Goal: Entertainment & Leisure: Consume media (video, audio)

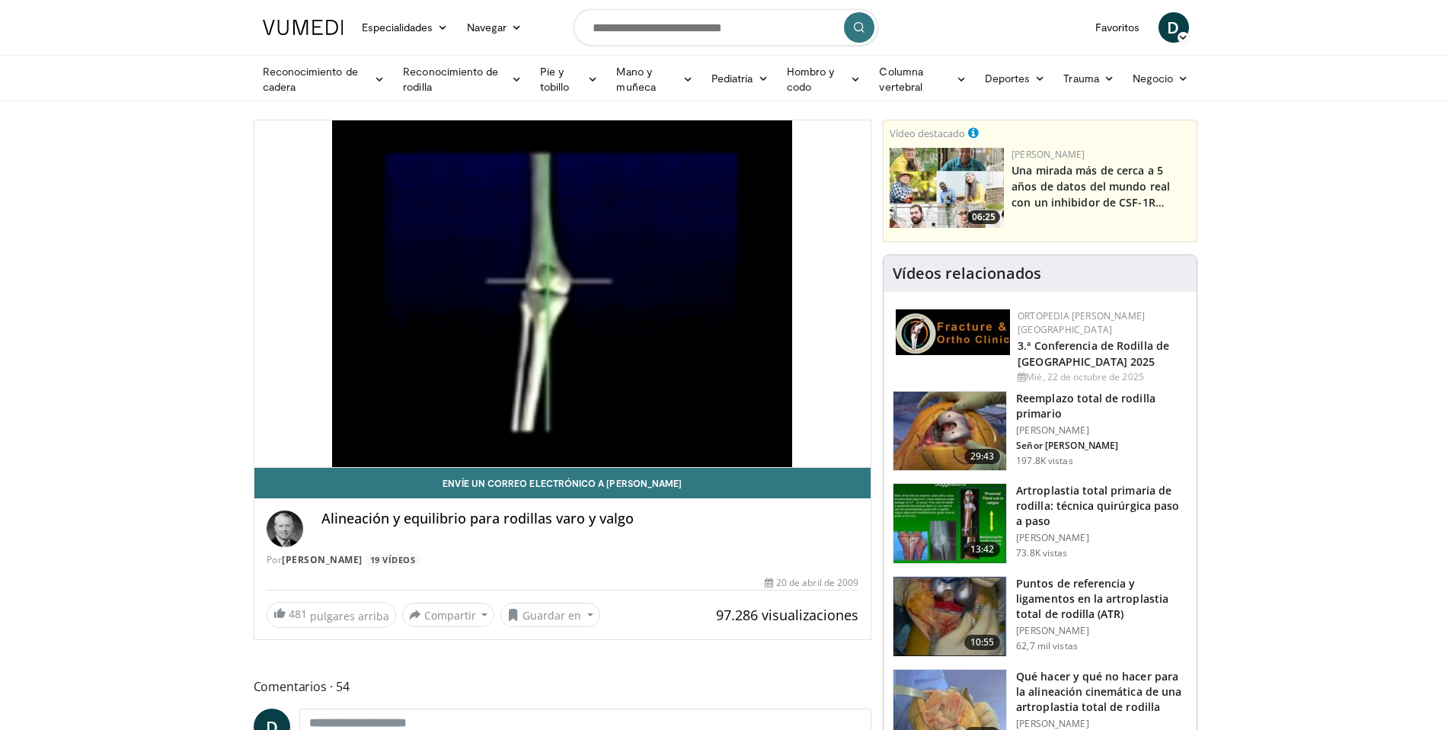
click at [967, 499] on img at bounding box center [949, 523] width 113 height 79
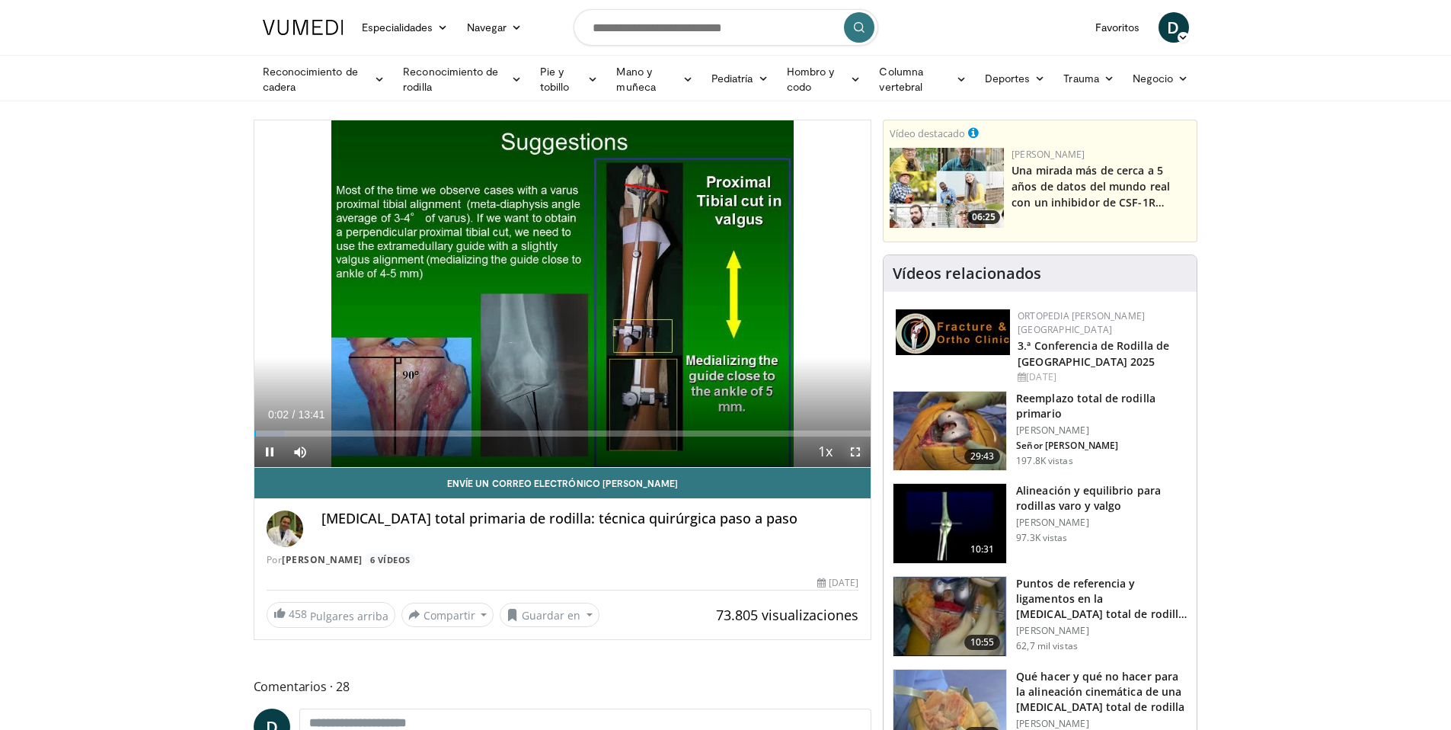
click at [854, 452] on span "Video Player" at bounding box center [855, 451] width 30 height 30
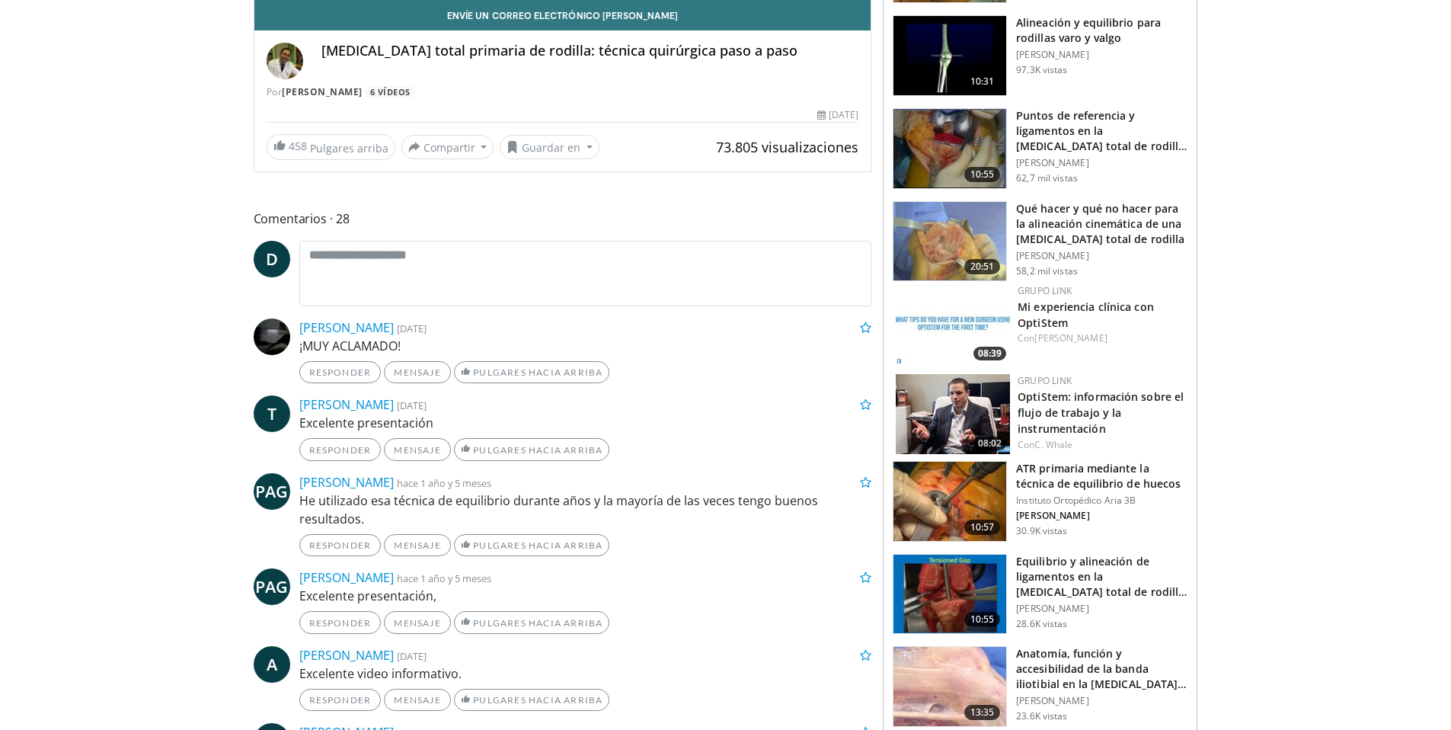
scroll to position [592, 0]
